Goal: Information Seeking & Learning: Learn about a topic

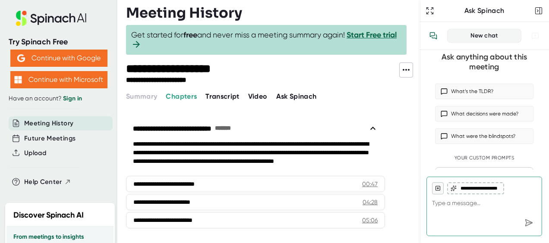
scroll to position [4, 0]
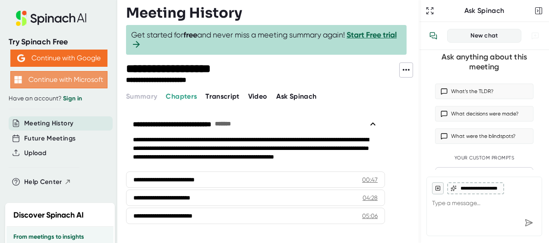
click at [74, 79] on button "Continue with Microsoft" at bounding box center [58, 79] width 97 height 17
